Goal: Task Accomplishment & Management: Use online tool/utility

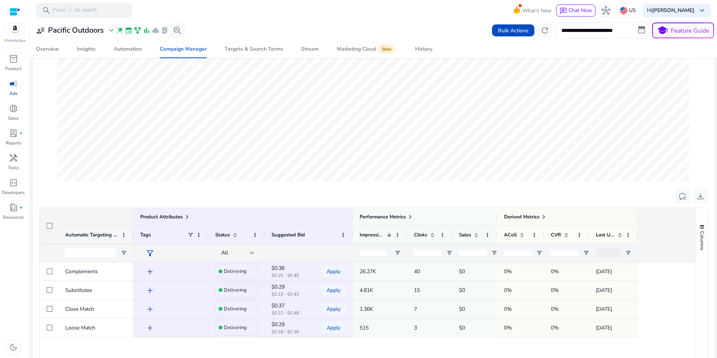
scroll to position [144, 0]
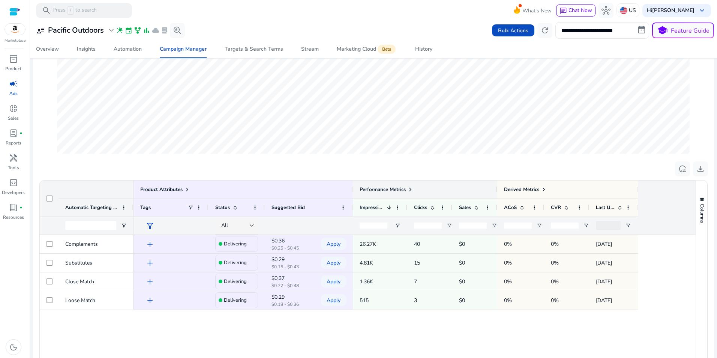
click at [411, 190] on span at bounding box center [410, 189] width 6 height 6
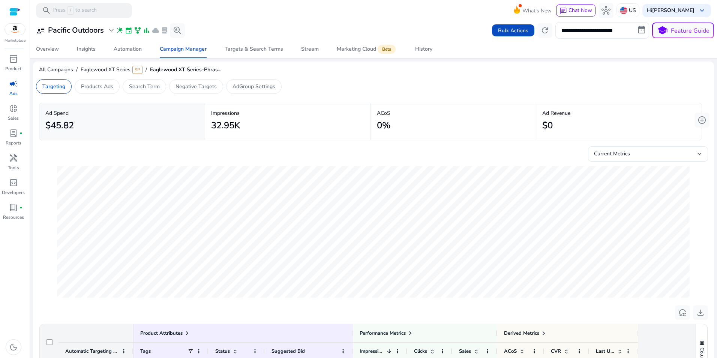
click at [263, 27] on div "**********" at bounding box center [373, 30] width 681 height 16
click at [146, 88] on p "Search Term" at bounding box center [144, 86] width 31 height 8
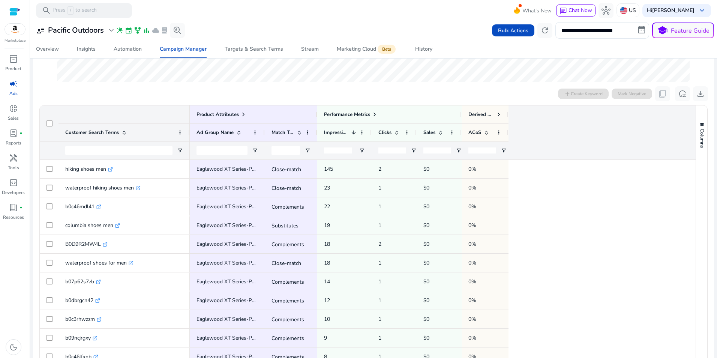
scroll to position [217, 0]
click at [375, 112] on span at bounding box center [375, 113] width 6 height 6
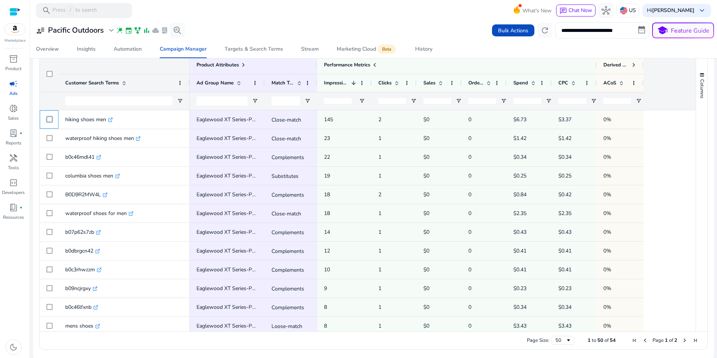
scroll to position [267, 0]
drag, startPoint x: 689, startPoint y: 141, endPoint x: 696, endPoint y: 152, distance: 12.6
click at [702, 165] on div "Product Attributes Customer Search Terms 1" at bounding box center [373, 191] width 667 height 275
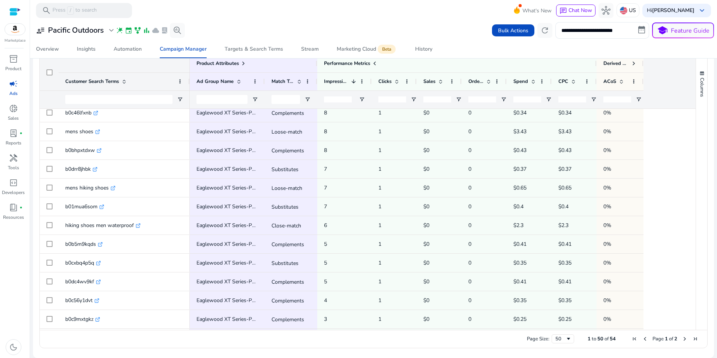
scroll to position [0, 0]
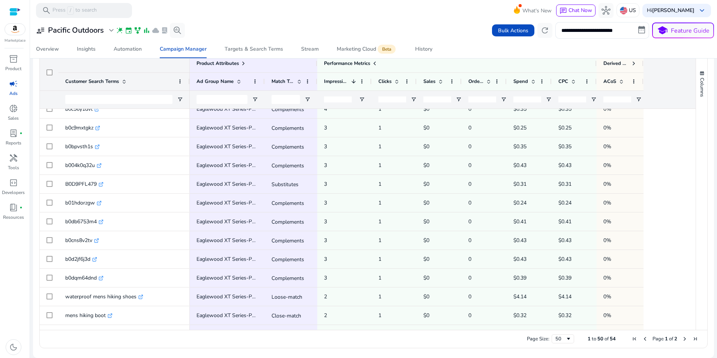
drag, startPoint x: 710, startPoint y: 282, endPoint x: 685, endPoint y: 154, distance: 130.3
click at [688, 157] on div "Product Attributes Customer Search Terms 1" at bounding box center [373, 191] width 667 height 275
click at [244, 53] on span "Targets & Search Terms" at bounding box center [254, 49] width 58 height 18
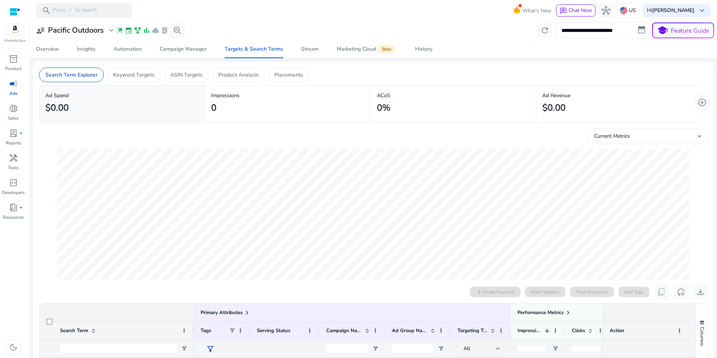
scroll to position [4, 0]
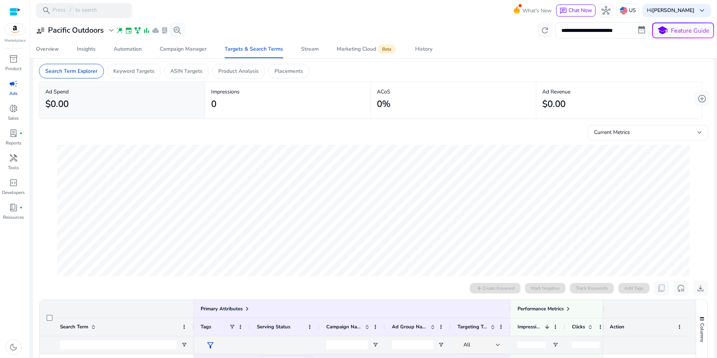
click at [708, 106] on mat-card "Search Term Explorer Keyword Targets ASIN Targets Product Analysis Placements A…" at bounding box center [373, 330] width 681 height 545
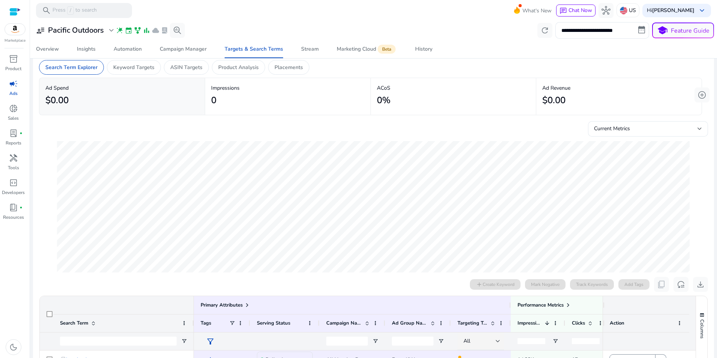
scroll to position [0, 0]
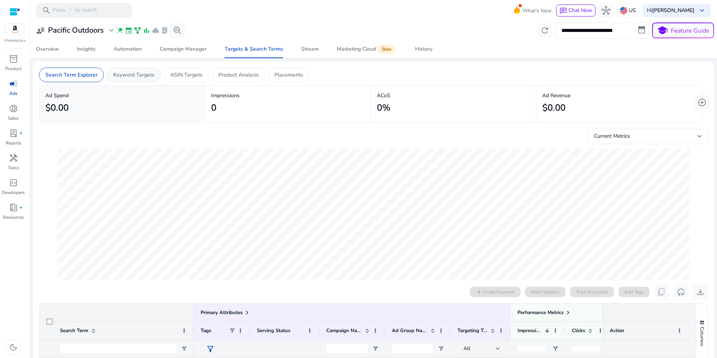
click at [155, 78] on div "Keyword Targets" at bounding box center [134, 74] width 54 height 15
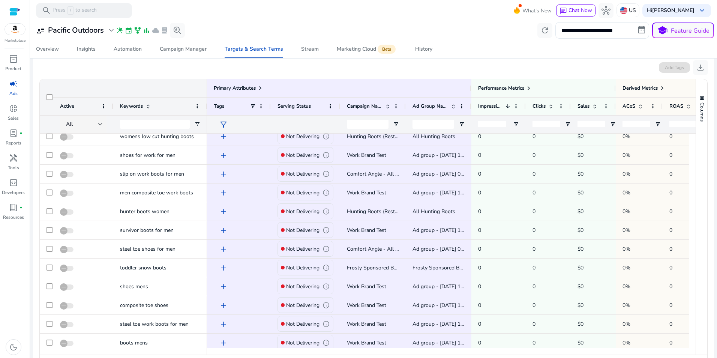
scroll to position [256, 0]
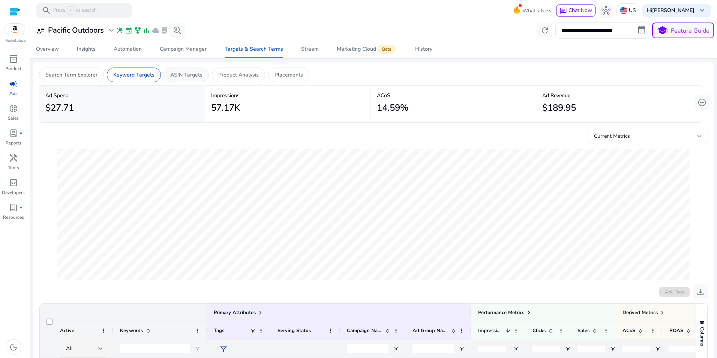
click at [189, 70] on div "ASIN Targets" at bounding box center [186, 74] width 45 height 15
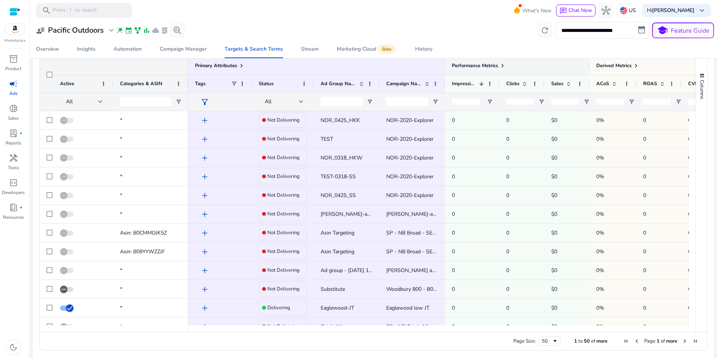
click at [504, 66] on span at bounding box center [502, 66] width 6 height 6
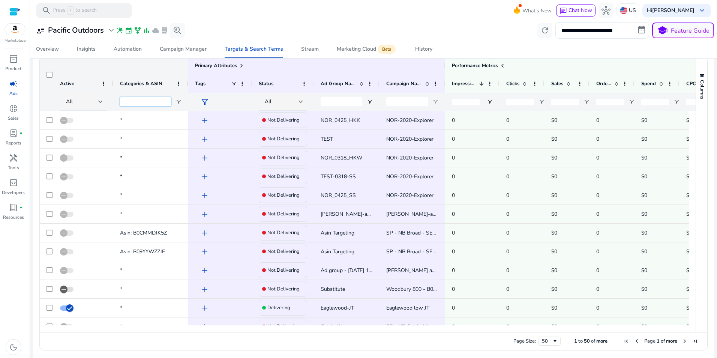
click at [141, 105] on input "Categories & ASIN Filter Input" at bounding box center [145, 101] width 51 height 9
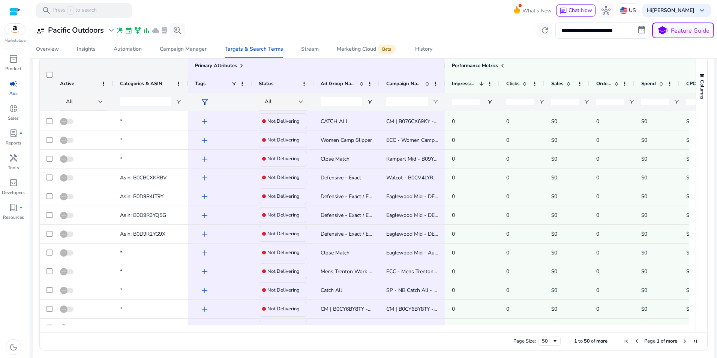
click at [156, 84] on span "Categories & ASIN" at bounding box center [141, 83] width 42 height 7
click at [156, 81] on span "Categories & ASIN" at bounding box center [141, 83] width 42 height 7
click at [99, 102] on div at bounding box center [100, 101] width 4 height 3
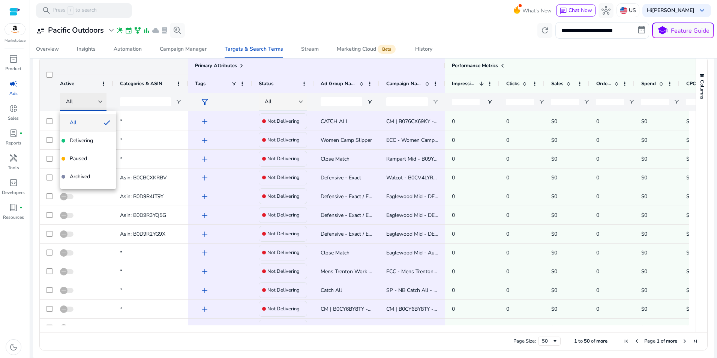
click at [99, 102] on div at bounding box center [358, 179] width 717 height 358
click at [177, 102] on span "Open Filter Menu" at bounding box center [178, 102] width 6 height 6
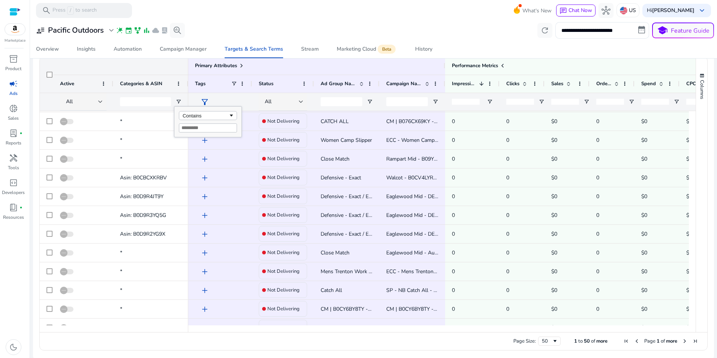
type input "*"
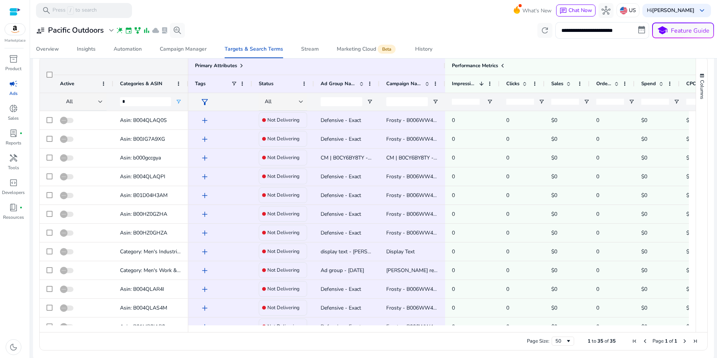
click at [337, 22] on div "**********" at bounding box center [373, 30] width 681 height 16
click at [301, 102] on div at bounding box center [301, 101] width 4 height 3
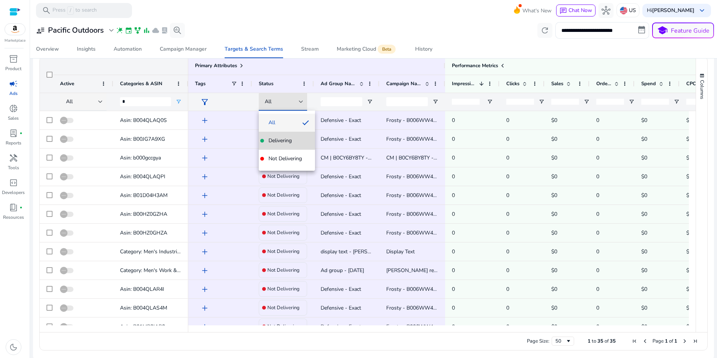
click at [287, 138] on span "Delivering" at bounding box center [279, 140] width 23 height 7
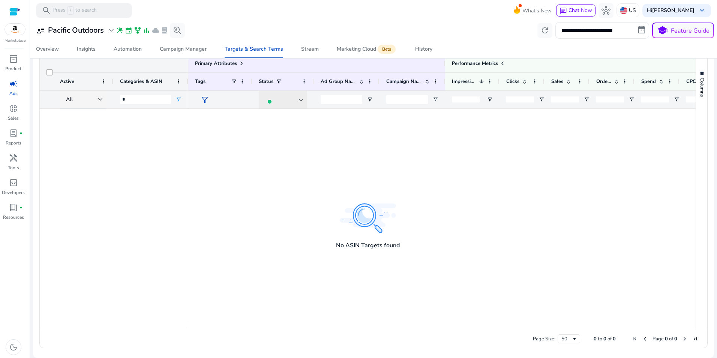
click at [301, 97] on div at bounding box center [301, 100] width 4 height 9
click at [289, 154] on span "Not Delivering" at bounding box center [284, 156] width 33 height 7
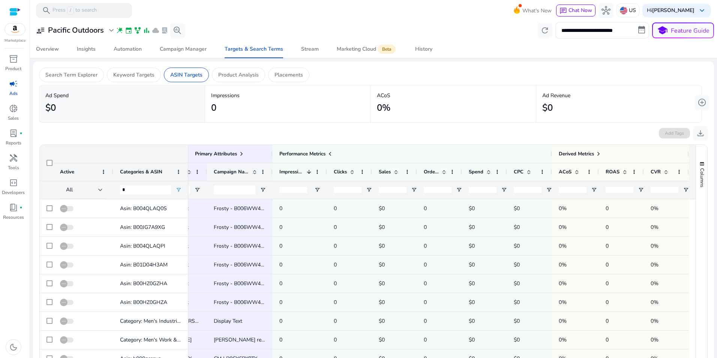
click at [252, 173] on span at bounding box center [255, 172] width 6 height 6
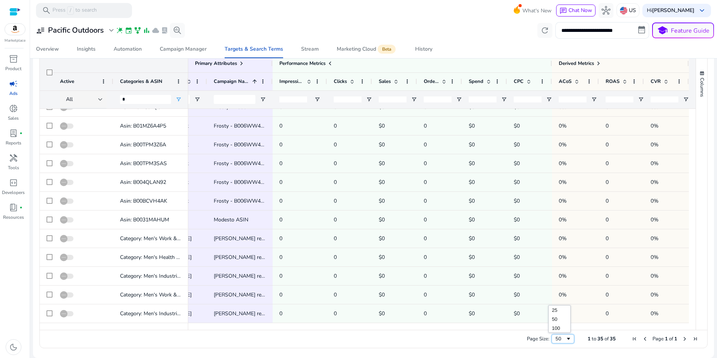
click at [561, 339] on div "50" at bounding box center [560, 338] width 10 height 7
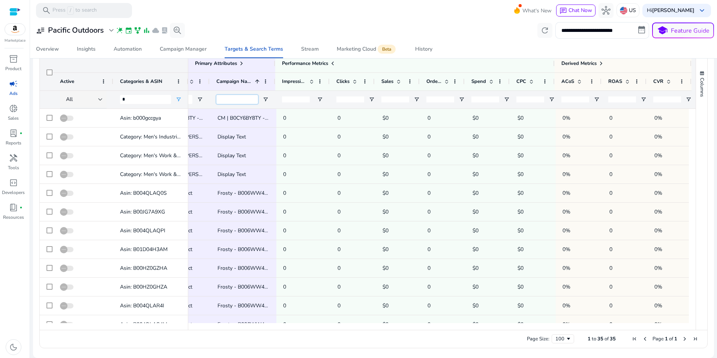
click at [232, 102] on input "Campaign Name Filter Input" at bounding box center [237, 99] width 42 height 9
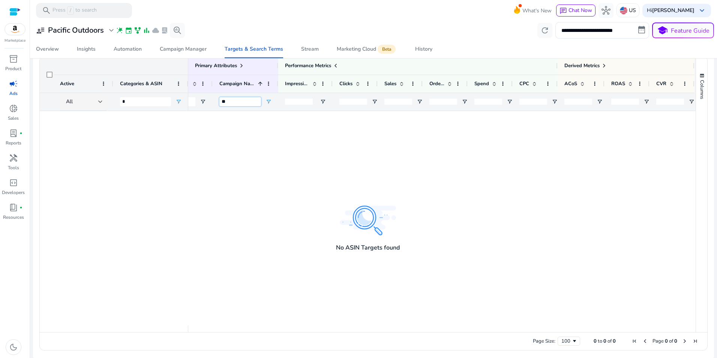
type input "*"
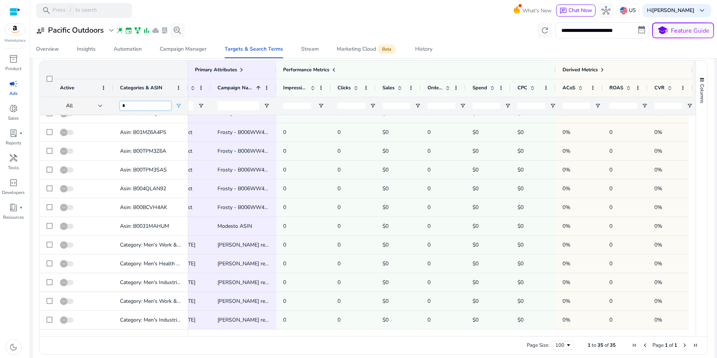
click at [154, 106] on input "*" at bounding box center [145, 105] width 51 height 9
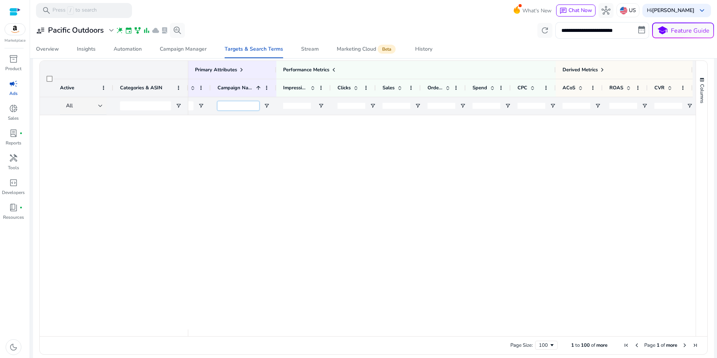
click at [244, 106] on input "Campaign Name Filter Input" at bounding box center [238, 105] width 42 height 9
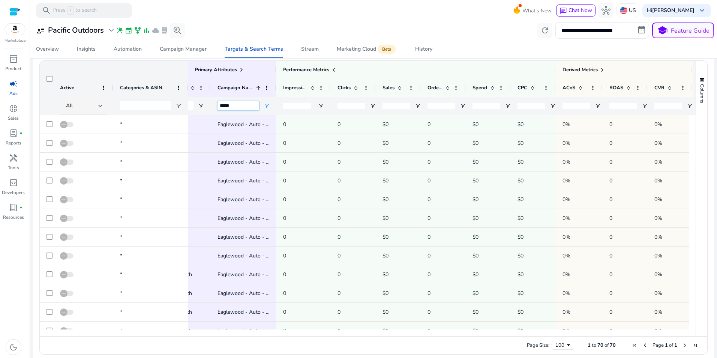
type input "*****"
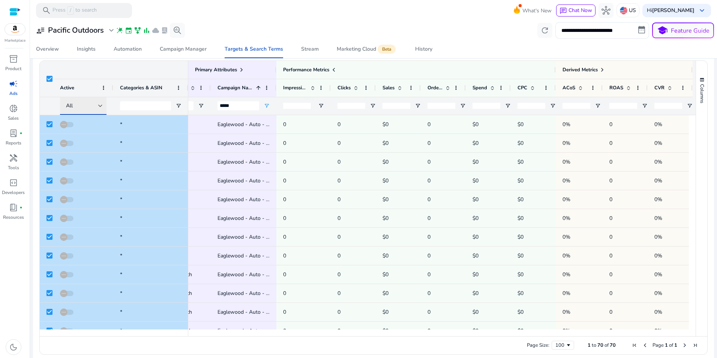
click at [100, 102] on div at bounding box center [100, 105] width 4 height 9
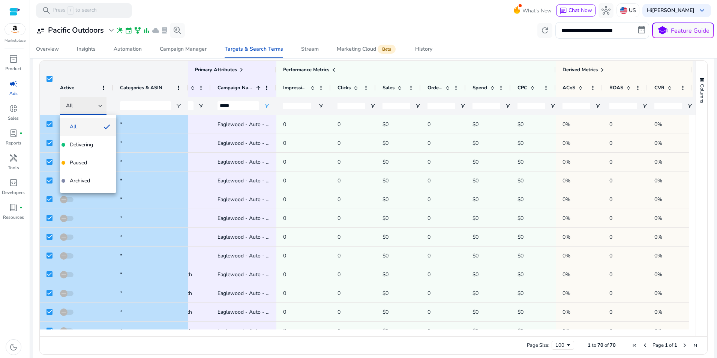
click at [100, 102] on div at bounding box center [358, 179] width 717 height 358
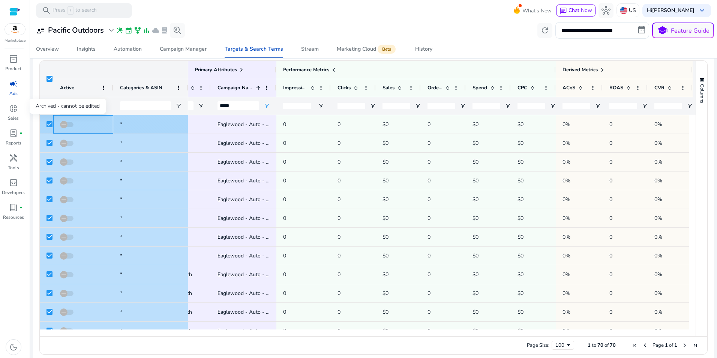
click at [72, 123] on div at bounding box center [67, 124] width 15 height 5
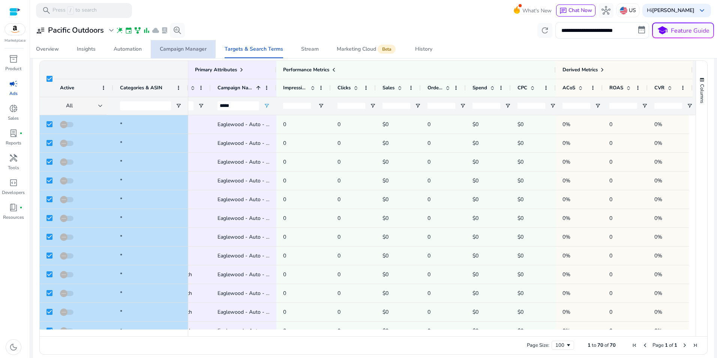
click at [161, 47] on div "Campaign Manager" at bounding box center [183, 48] width 47 height 5
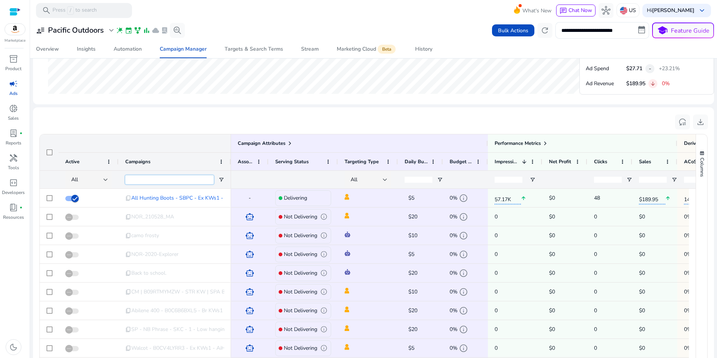
click at [165, 181] on input "Campaigns Filter Input" at bounding box center [169, 179] width 88 height 9
type input "*****"
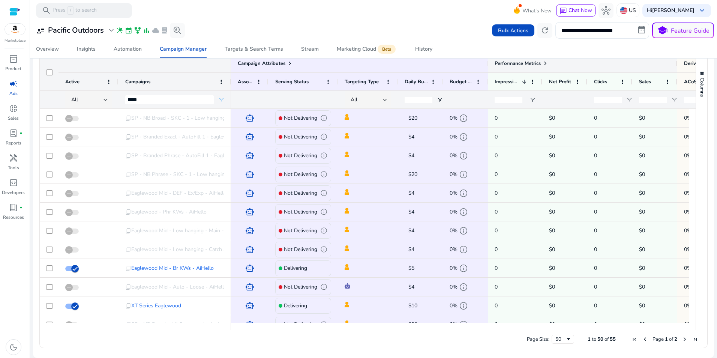
type input "*****"
click at [548, 64] on span at bounding box center [545, 63] width 6 height 6
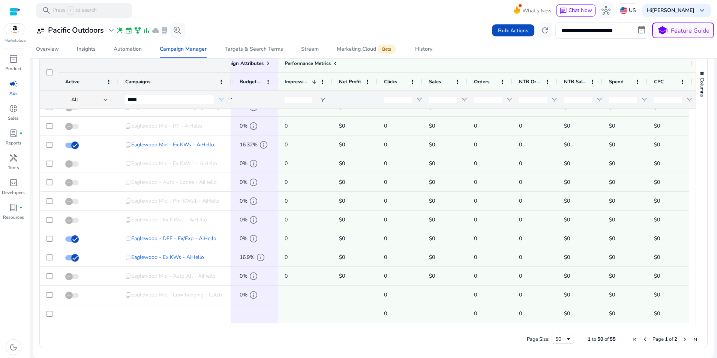
click at [714, 91] on mat-sidenav-content "**********" at bounding box center [373, 179] width 687 height 358
click at [713, 91] on mat-sidenav-content "**********" at bounding box center [373, 179] width 687 height 358
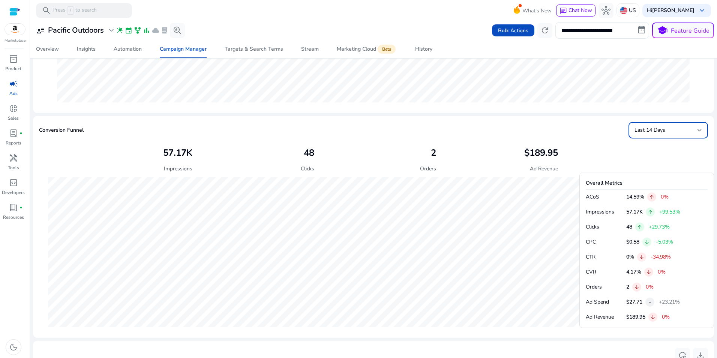
click at [685, 129] on div "Last 14 Days" at bounding box center [665, 130] width 63 height 8
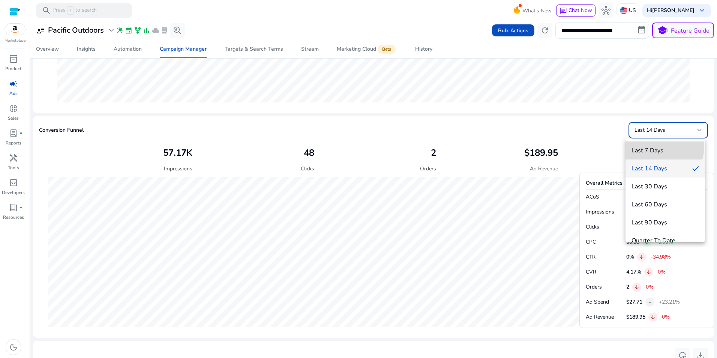
click at [660, 147] on span "Last 7 Days" at bounding box center [664, 150] width 67 height 8
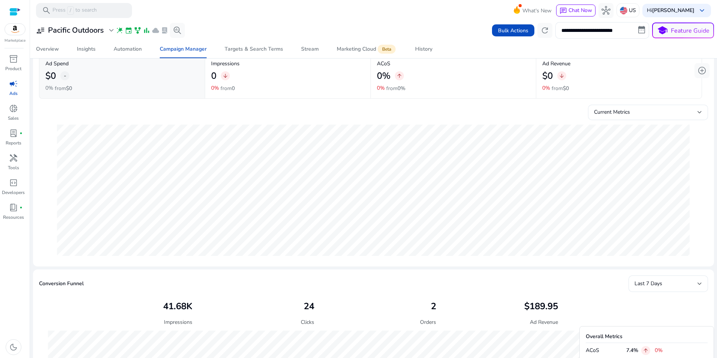
click at [712, 28] on mat-card "**********" at bounding box center [373, 30] width 693 height 19
click at [579, 34] on input "**********" at bounding box center [602, 30] width 94 height 16
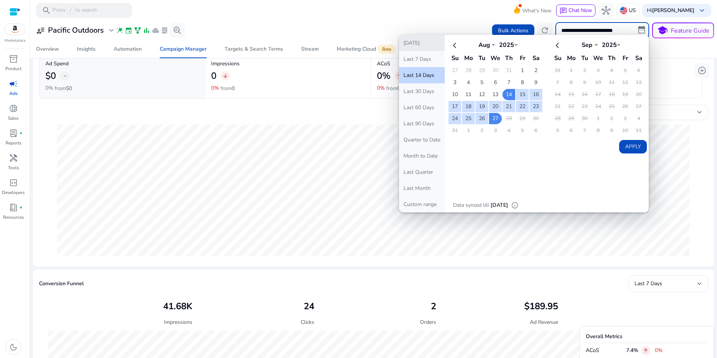
click at [418, 47] on button "[DATE]" at bounding box center [422, 43] width 46 height 16
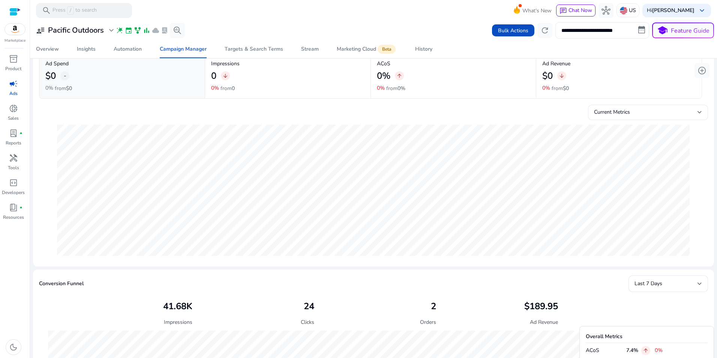
type input "**********"
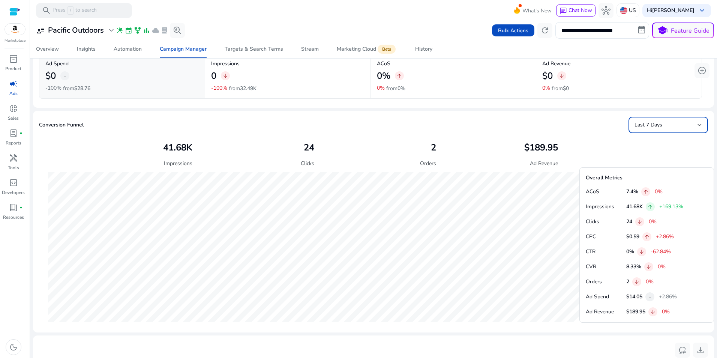
click at [693, 129] on div "Last 7 Days" at bounding box center [665, 125] width 63 height 8
